Goal: Transaction & Acquisition: Purchase product/service

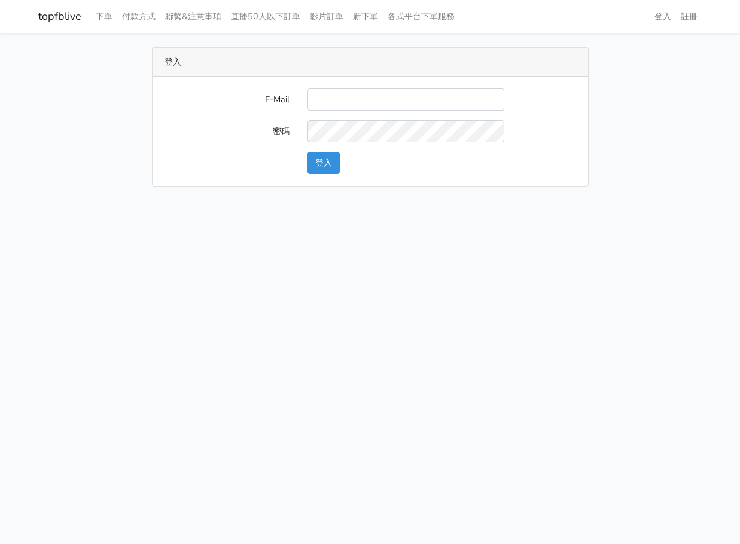
type input "[EMAIL_ADDRESS][DOMAIN_NAME]"
click at [316, 160] on button "登入" at bounding box center [324, 163] width 32 height 22
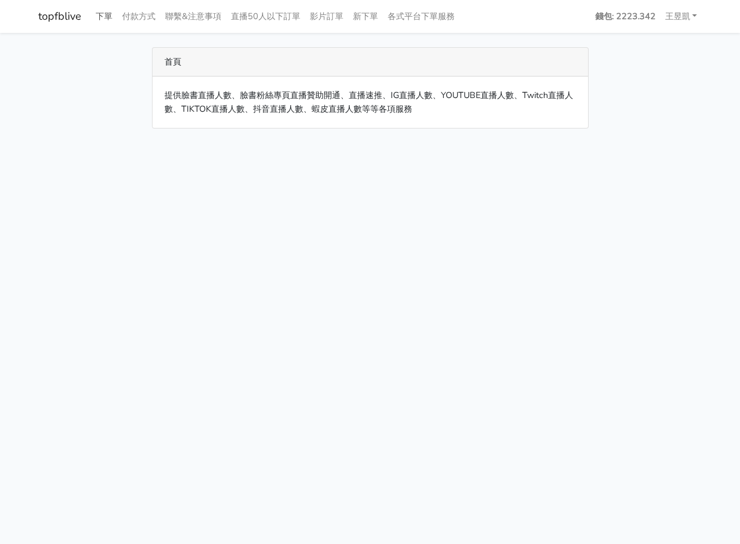
click at [97, 17] on link "下單" at bounding box center [104, 16] width 26 height 23
click at [98, 21] on link "下單" at bounding box center [104, 16] width 26 height 23
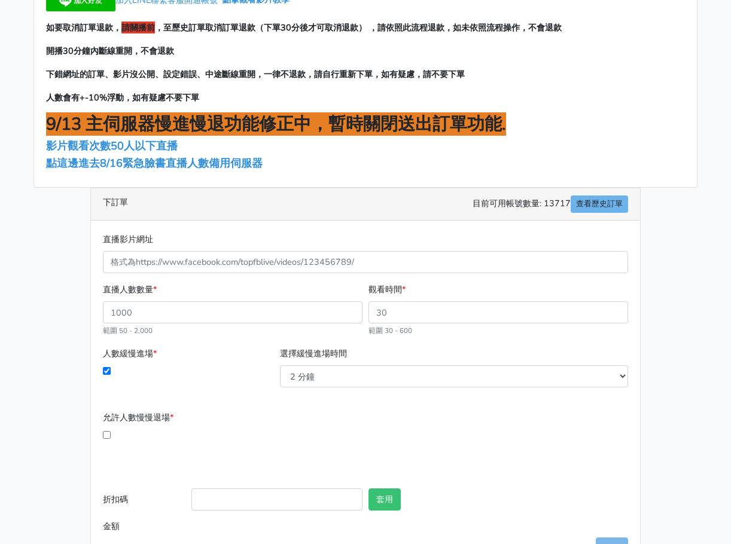
scroll to position [113, 0]
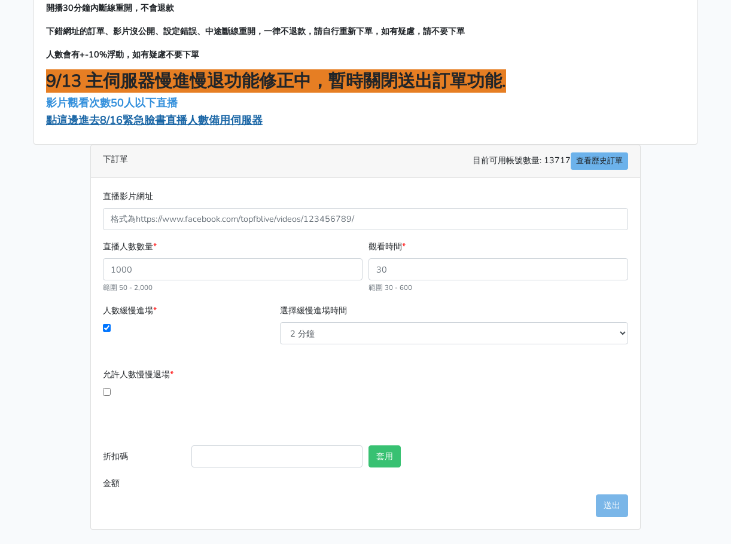
click at [116, 122] on span "點這邊進去8/16緊急臉書直播人數備用伺服器" at bounding box center [154, 120] width 217 height 14
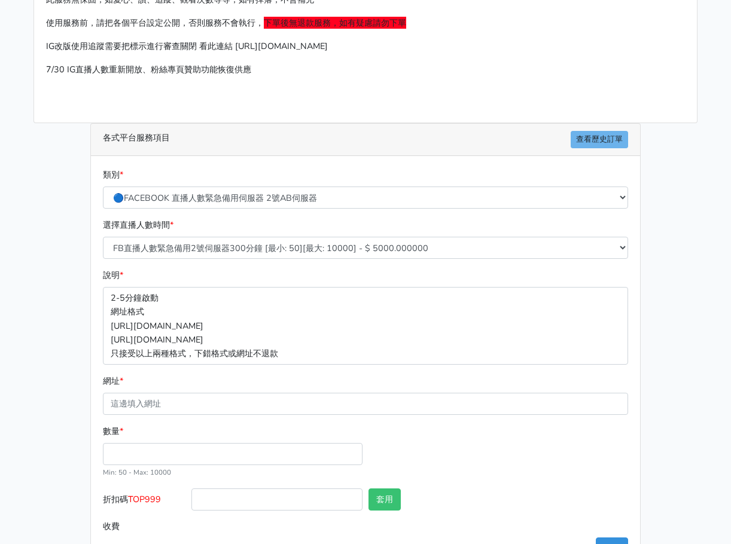
scroll to position [133, 0]
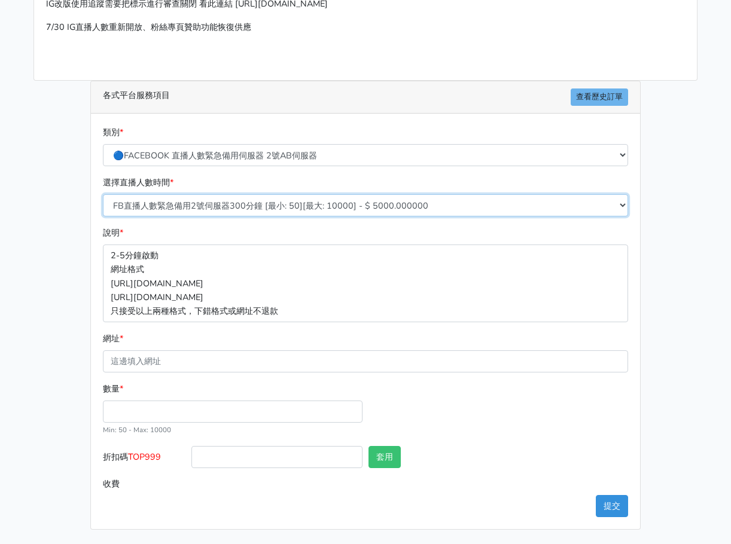
click at [273, 209] on select "FB直播人數緊急備用2號伺服器300分鐘 [最小: 50][最大: 10000] - $ 5000.000000 FB直播人數緊急備用2號伺服器60分鐘 [最…" at bounding box center [365, 205] width 525 height 22
select select "577"
click at [103, 194] on select "FB直播人數緊急備用2號伺服器300分鐘 [最小: 50][最大: 10000] - $ 5000.000000 FB直播人數緊急備用2號伺服器60分鐘 [最…" at bounding box center [365, 205] width 525 height 22
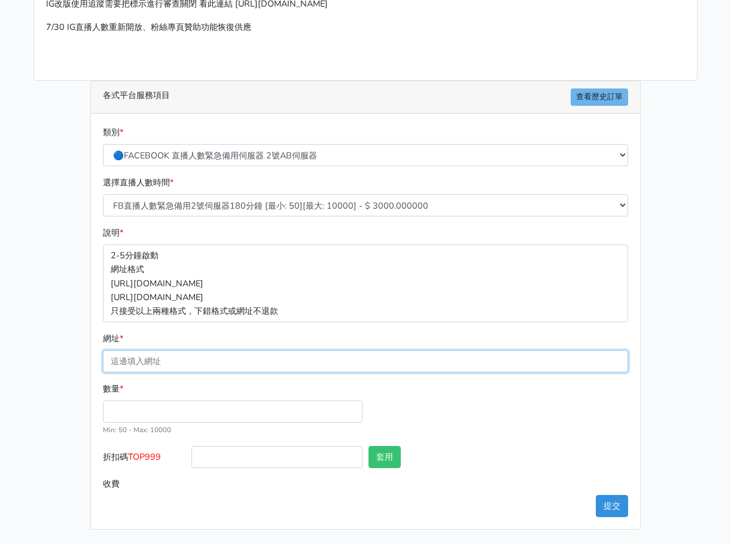
drag, startPoint x: 205, startPoint y: 365, endPoint x: 199, endPoint y: 372, distance: 9.3
click at [204, 365] on input "網址 *" at bounding box center [365, 362] width 525 height 22
paste input "https://www.facebook.com/TaipeiHopePlazaFarmersMarket/videos/1328602552110303"
type input "https://www.facebook.com/TaipeiHopePlazaFarmersMarket/videos/1328602552110303"
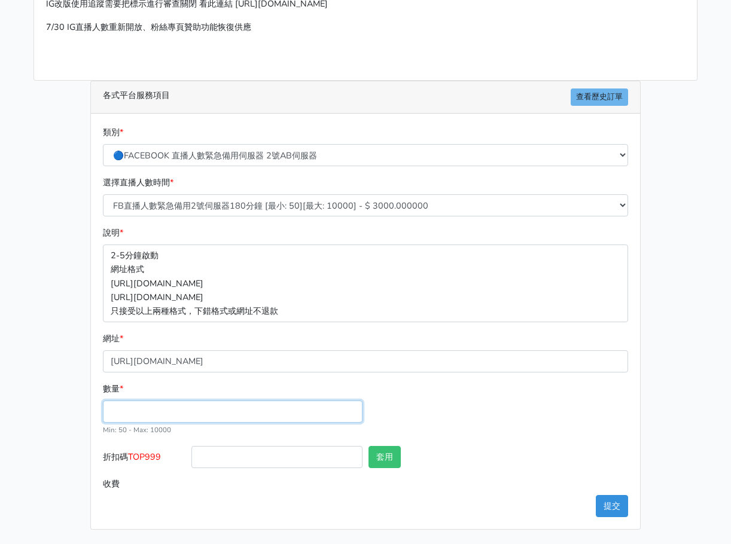
click at [141, 413] on input "數量 *" at bounding box center [233, 412] width 260 height 22
type input "100"
type input "300.000"
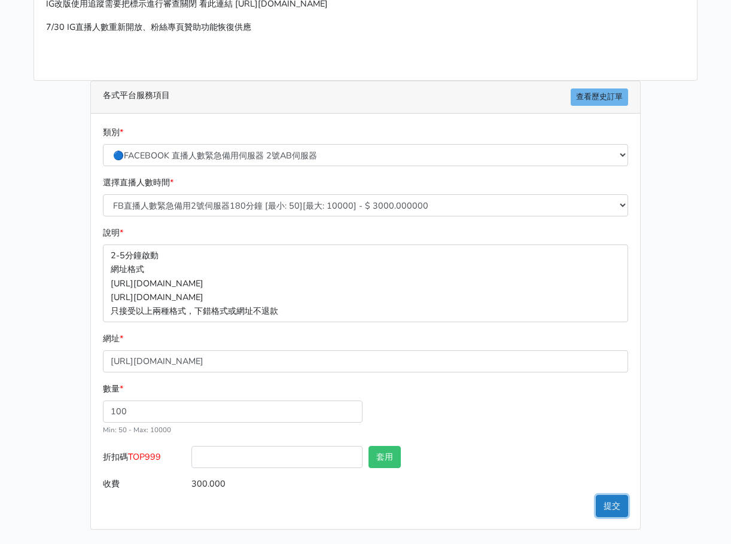
click at [616, 504] on button "提交" at bounding box center [612, 506] width 32 height 22
